Goal: Task Accomplishment & Management: Use online tool/utility

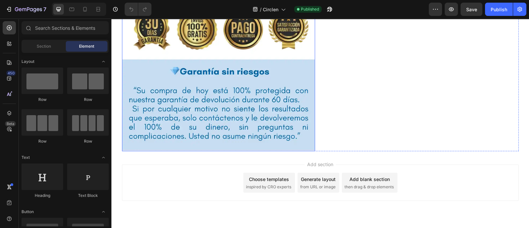
scroll to position [4127, 0]
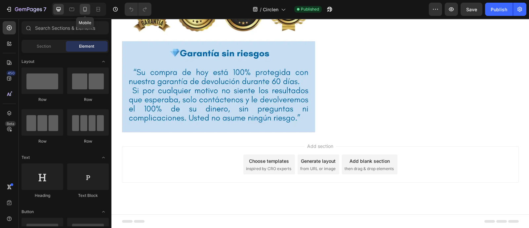
click at [88, 11] on icon at bounding box center [85, 9] width 7 height 7
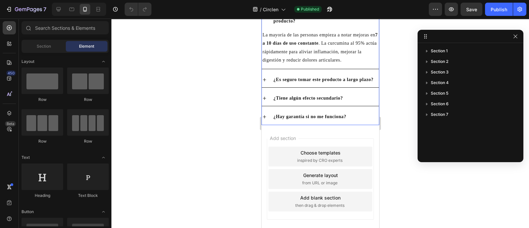
scroll to position [4091, 0]
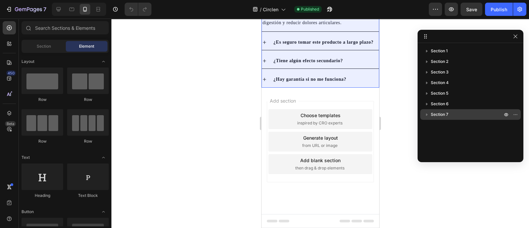
click at [426, 115] on icon "button" at bounding box center [427, 114] width 7 height 7
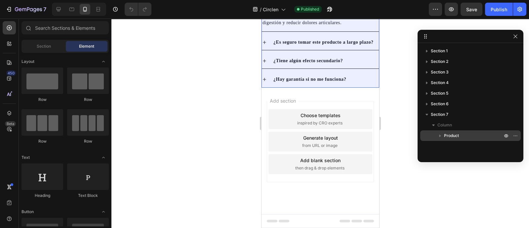
click at [438, 135] on icon "button" at bounding box center [440, 135] width 7 height 7
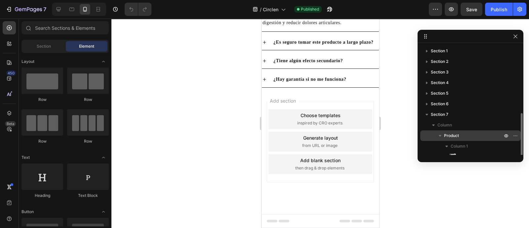
scroll to position [60, 0]
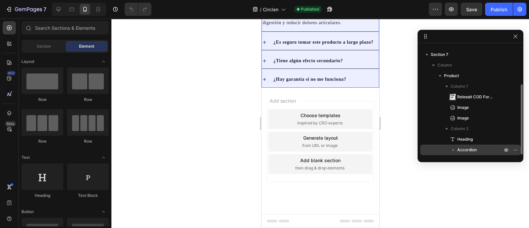
click at [453, 150] on icon "button" at bounding box center [454, 150] width 2 height 3
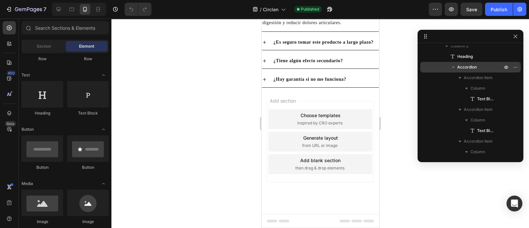
scroll to position [0, 0]
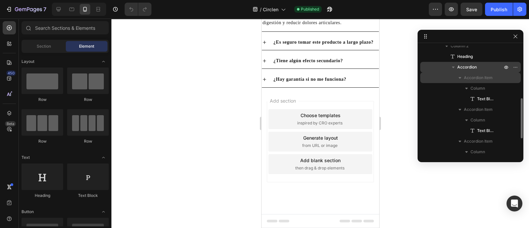
click at [479, 79] on span "Accordion Item" at bounding box center [478, 77] width 29 height 7
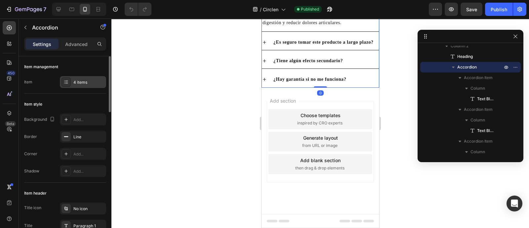
click at [68, 81] on icon at bounding box center [65, 81] width 5 height 5
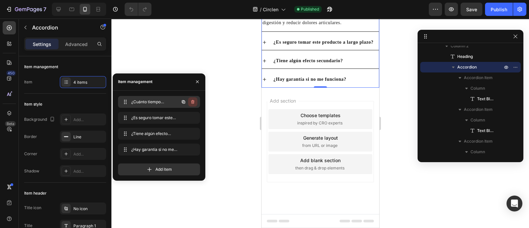
click at [193, 102] on icon "button" at bounding box center [192, 101] width 5 height 5
click at [190, 102] on div "Delete" at bounding box center [188, 102] width 12 height 6
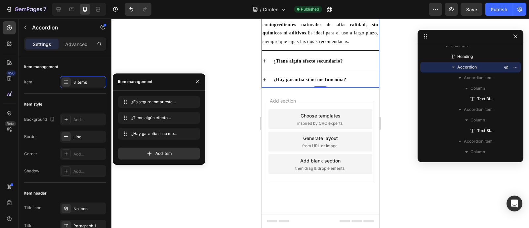
scroll to position [4007, 0]
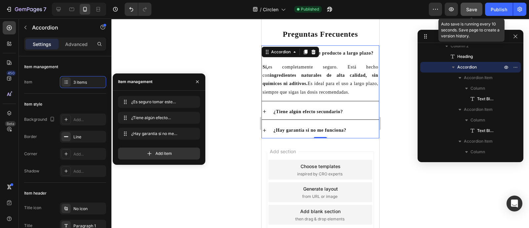
click at [468, 11] on span "Save" at bounding box center [471, 10] width 11 height 6
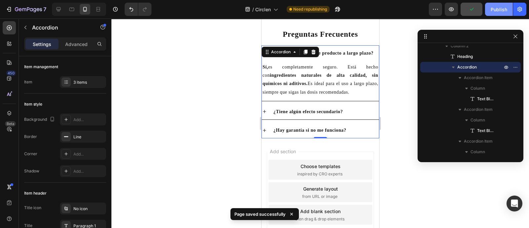
click at [493, 12] on div "Publish" at bounding box center [499, 9] width 17 height 7
